Goal: Task Accomplishment & Management: Use online tool/utility

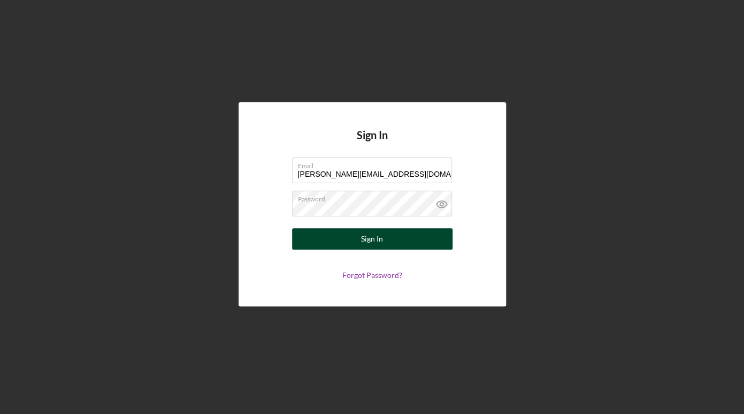
click at [422, 244] on button "Sign In" at bounding box center [372, 238] width 160 height 21
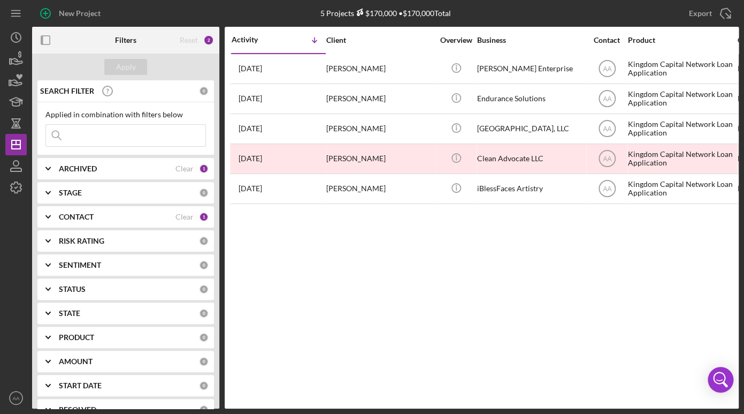
click at [379, 300] on div "Activity Icon/Table Sort Arrow Client Overview Business Contact Product Categor…" at bounding box center [482, 217] width 514 height 381
click at [492, 281] on div "Activity Icon/Table Sort Arrow Client Overview Business Contact Product Categor…" at bounding box center [482, 217] width 514 height 381
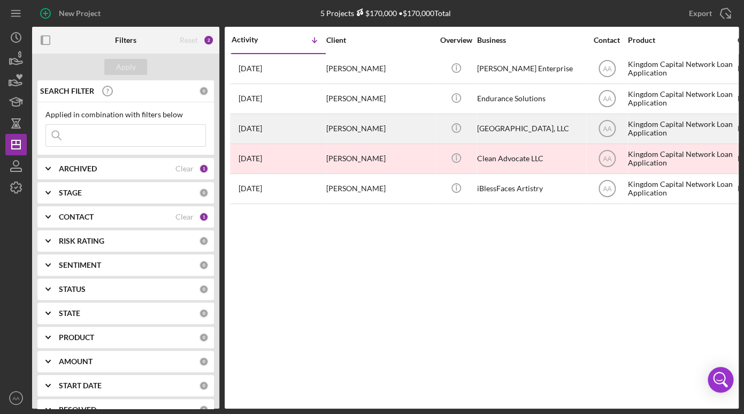
click at [369, 118] on div "[PERSON_NAME]" at bounding box center [379, 128] width 107 height 28
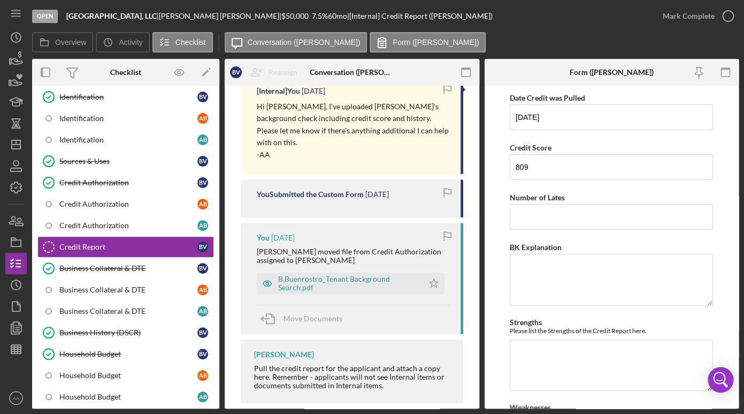
scroll to position [202, 0]
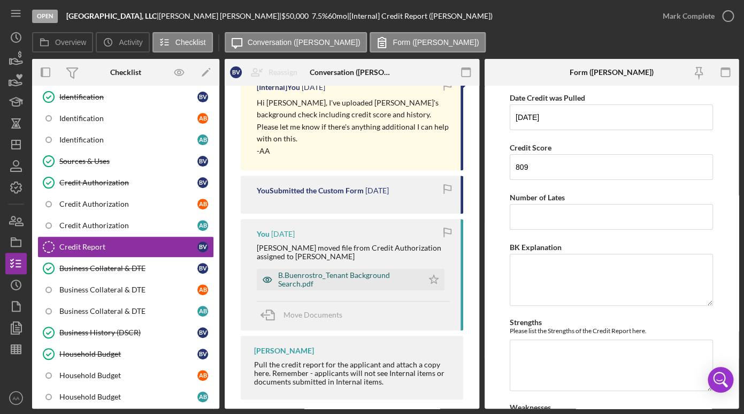
click at [309, 271] on div "B.Buenrostro_Tenant Background Search.pdf" at bounding box center [348, 279] width 140 height 17
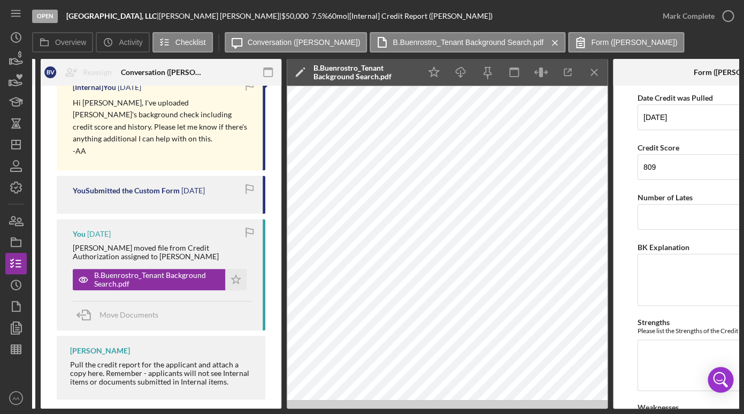
scroll to position [0, 205]
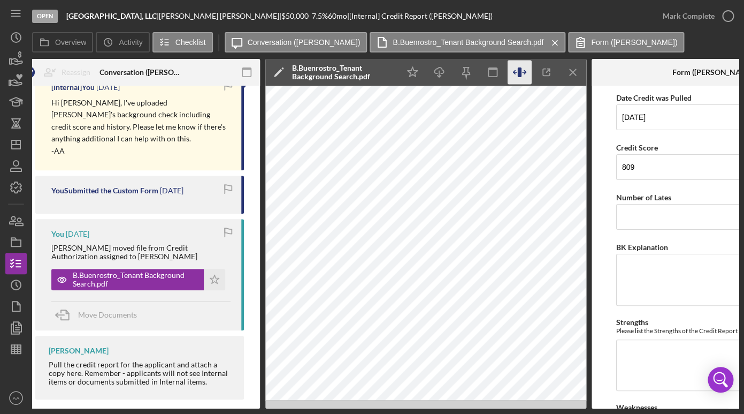
click at [523, 72] on icon "button" at bounding box center [524, 72] width 3 height 0
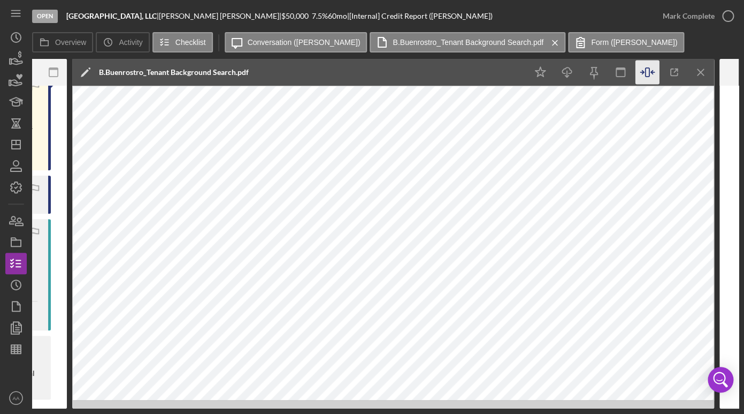
scroll to position [0, 404]
